Goal: Task Accomplishment & Management: Use online tool/utility

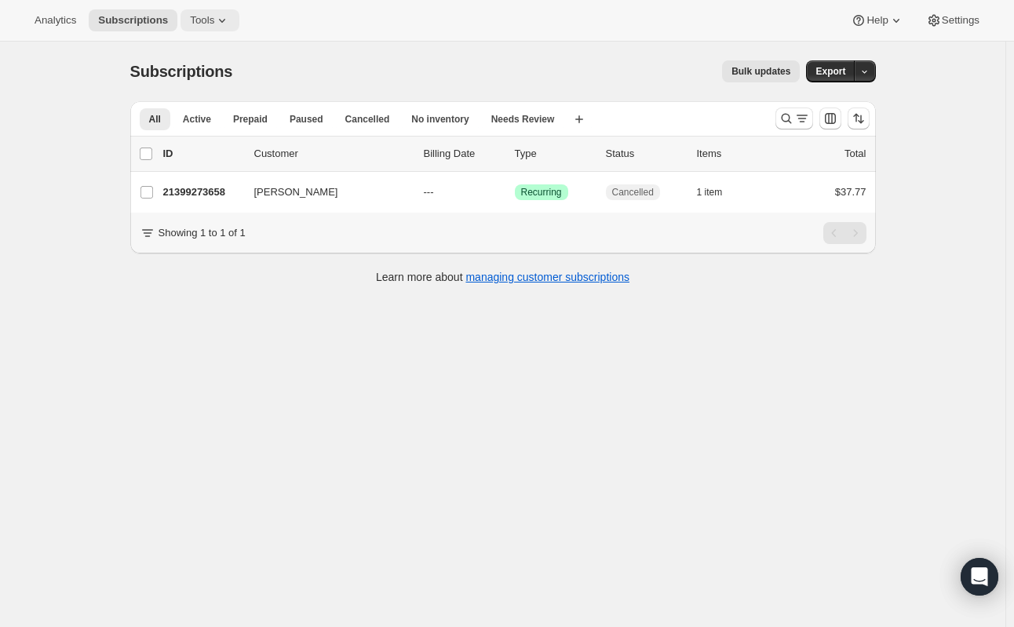
click at [190, 21] on span "Tools" at bounding box center [202, 20] width 24 height 13
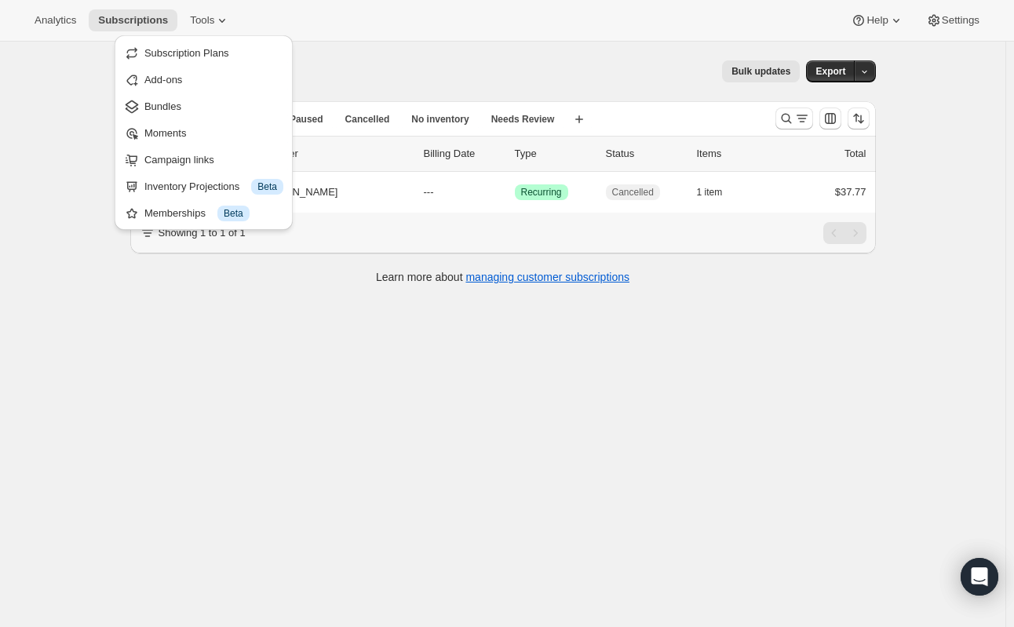
click at [198, 119] on ul "Subscription Plans Add-ons Bundles Moments Campaign links Inventory Projections…" at bounding box center [203, 132] width 169 height 185
click at [176, 112] on span "Bundles" at bounding box center [162, 106] width 37 height 12
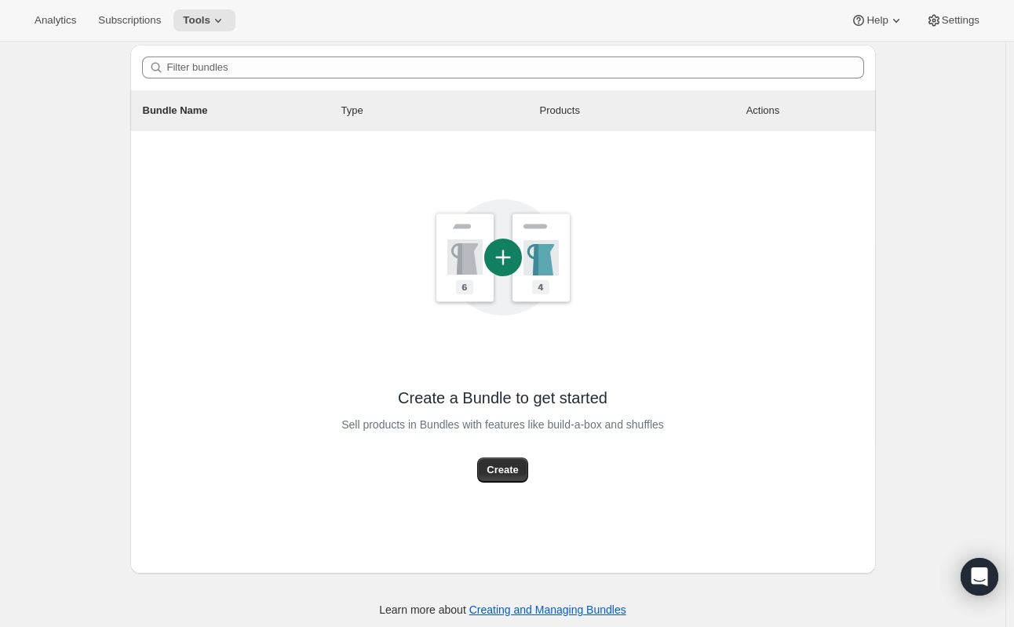
scroll to position [134, 0]
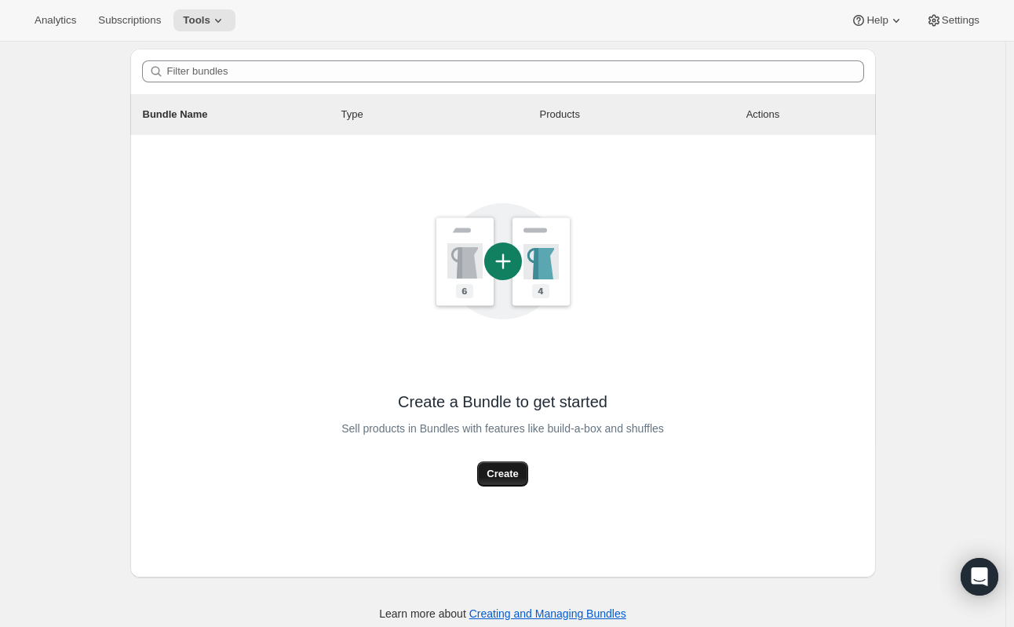
click at [516, 475] on span "Create" at bounding box center [502, 474] width 31 height 16
